Goal: Task Accomplishment & Management: Manage account settings

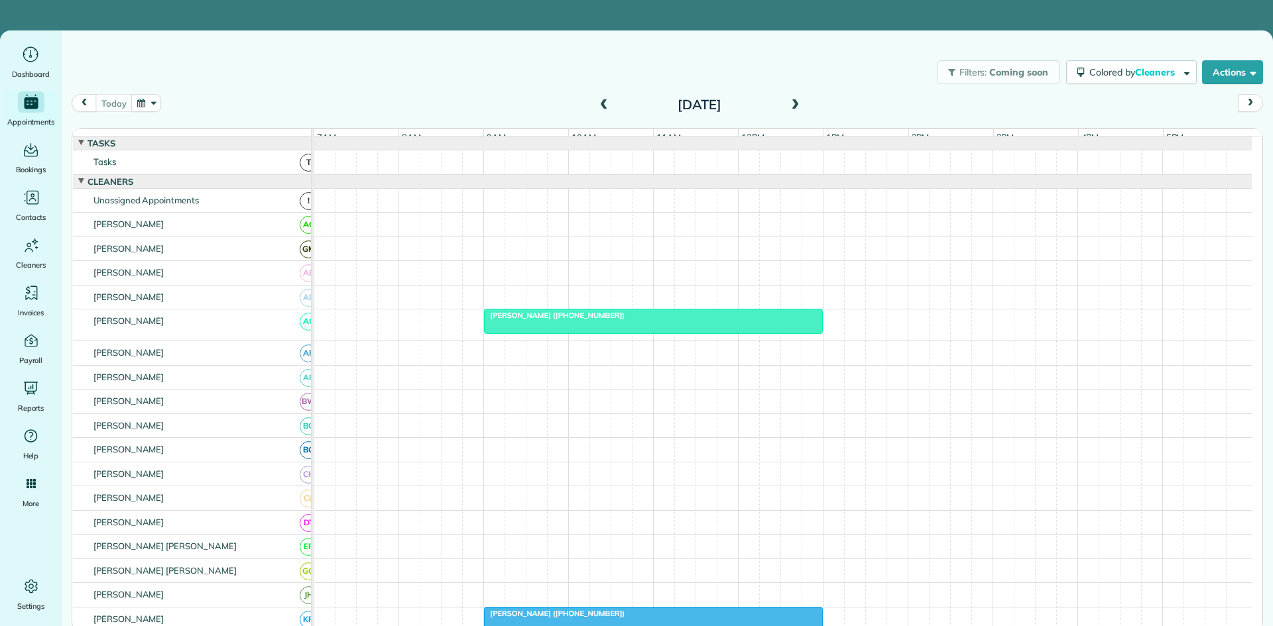
click at [797, 107] on span at bounding box center [795, 105] width 15 height 12
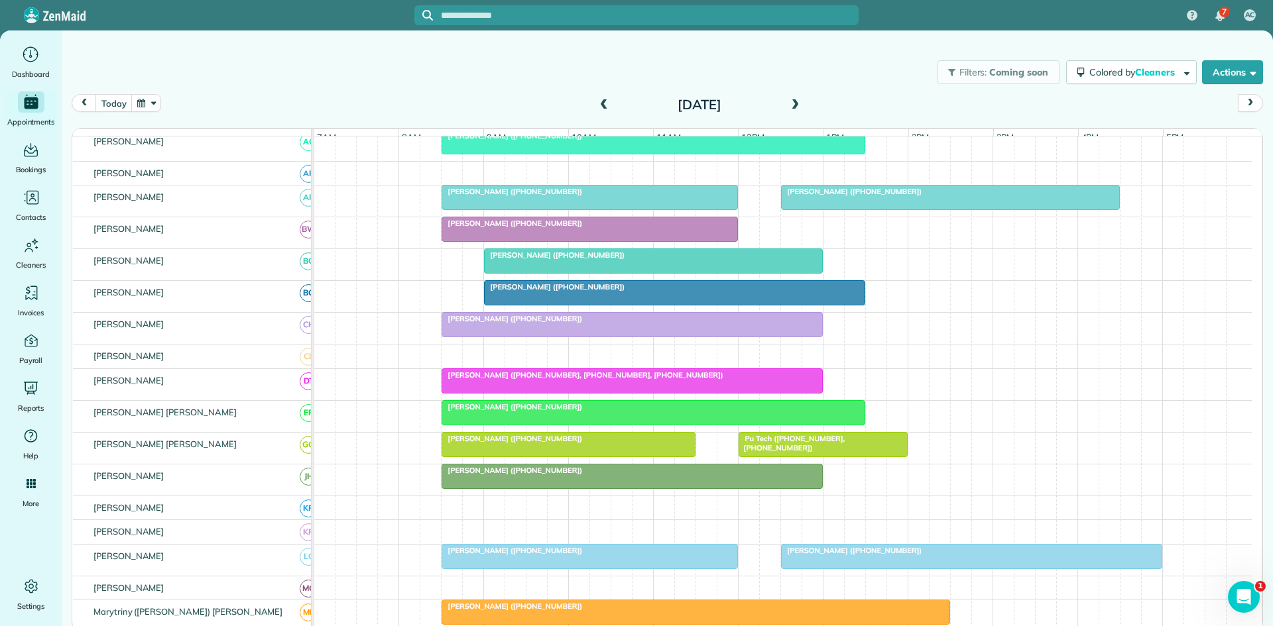
scroll to position [189, 0]
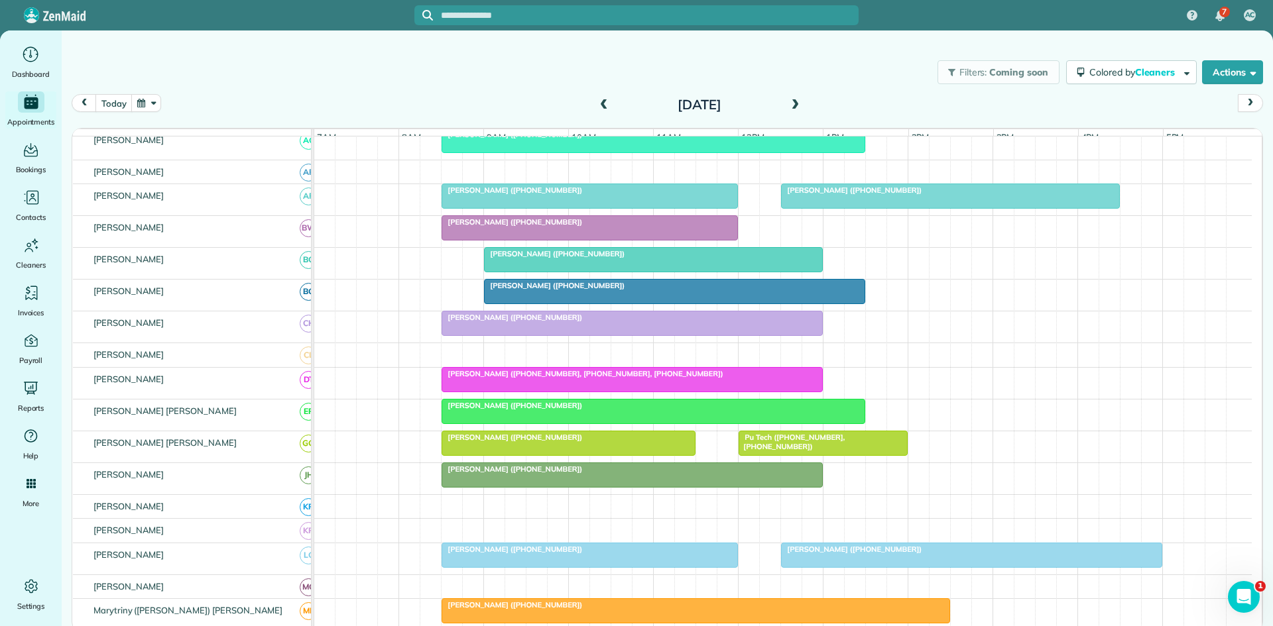
click at [664, 379] on div "[PERSON_NAME] ([PHONE_NUMBER], [PHONE_NUMBER], [PHONE_NUMBER])" at bounding box center [632, 373] width 373 height 9
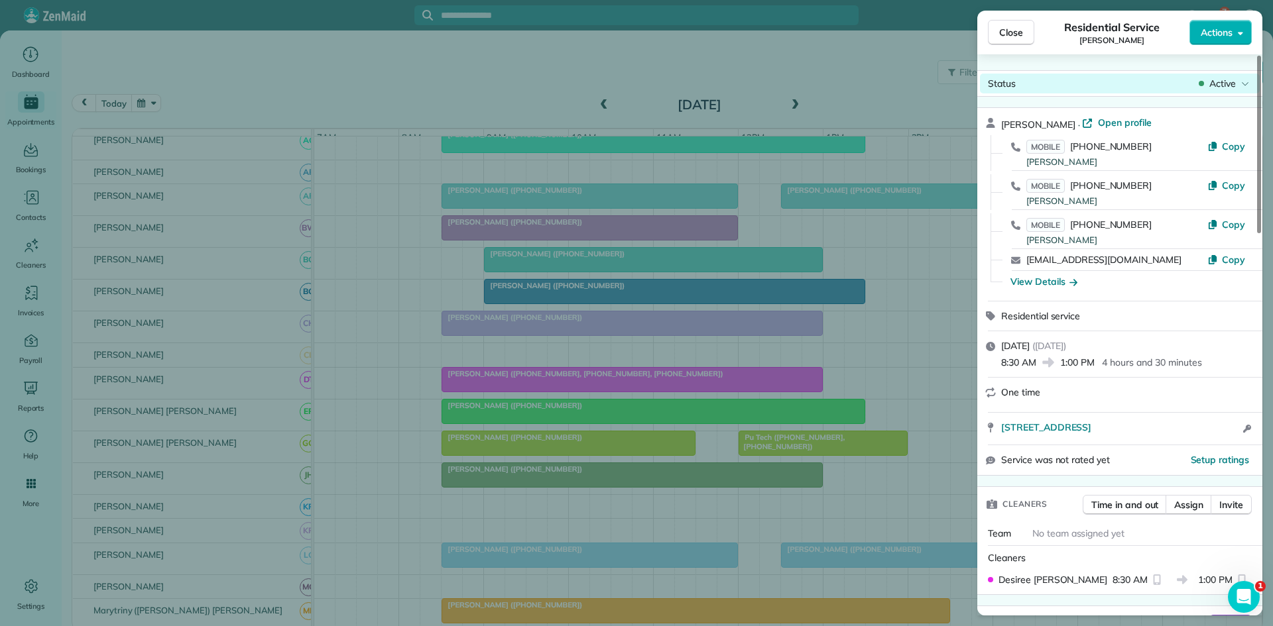
click at [1232, 87] on span "Active" at bounding box center [1222, 83] width 27 height 13
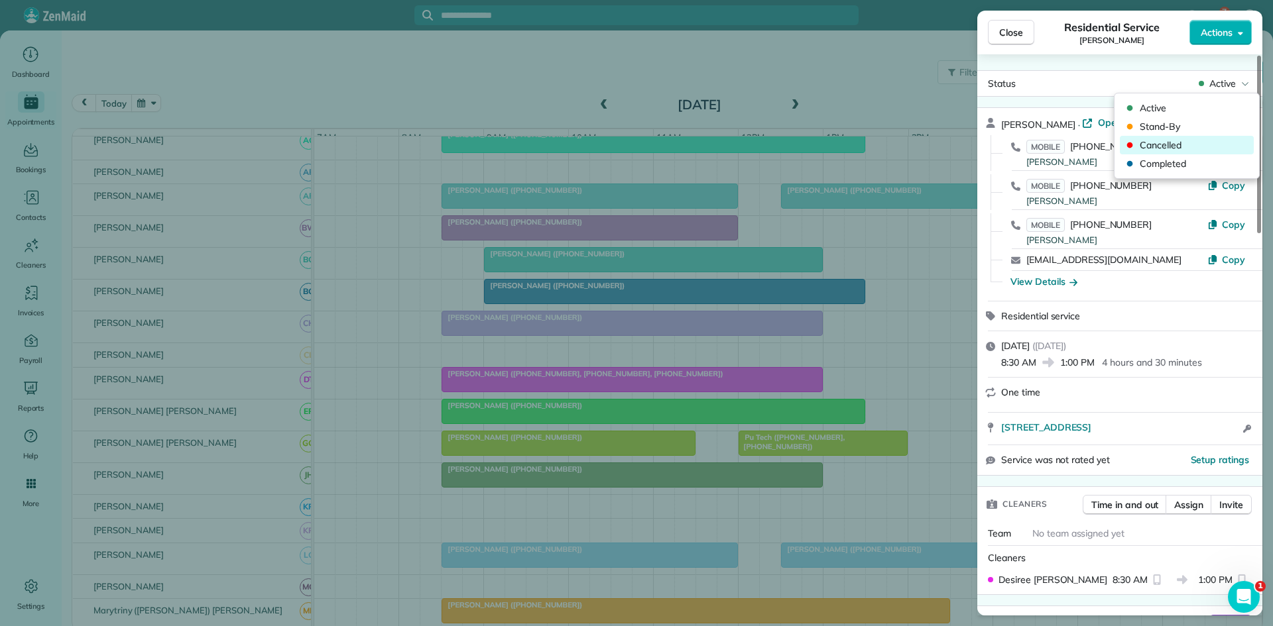
click at [1173, 143] on span "Cancelled" at bounding box center [1195, 145] width 111 height 13
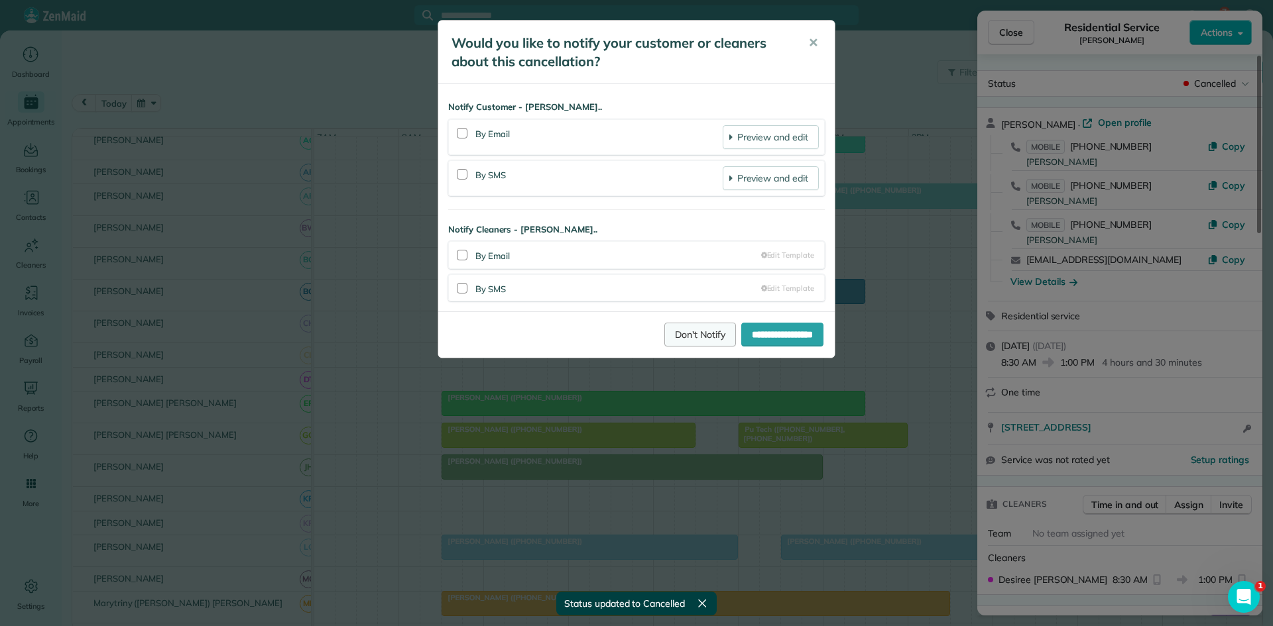
click at [667, 339] on link "Don't Notify" at bounding box center [700, 335] width 72 height 24
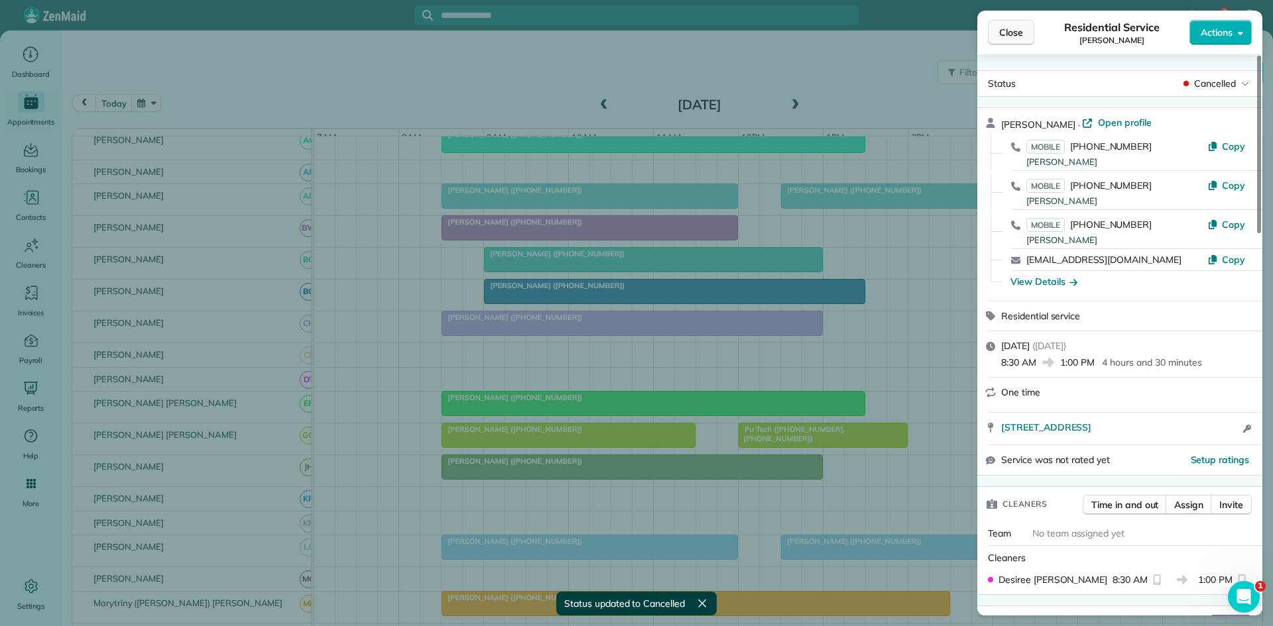
click at [1011, 29] on span "Close" at bounding box center [1011, 32] width 24 height 13
